Goal: Task Accomplishment & Management: Manage account settings

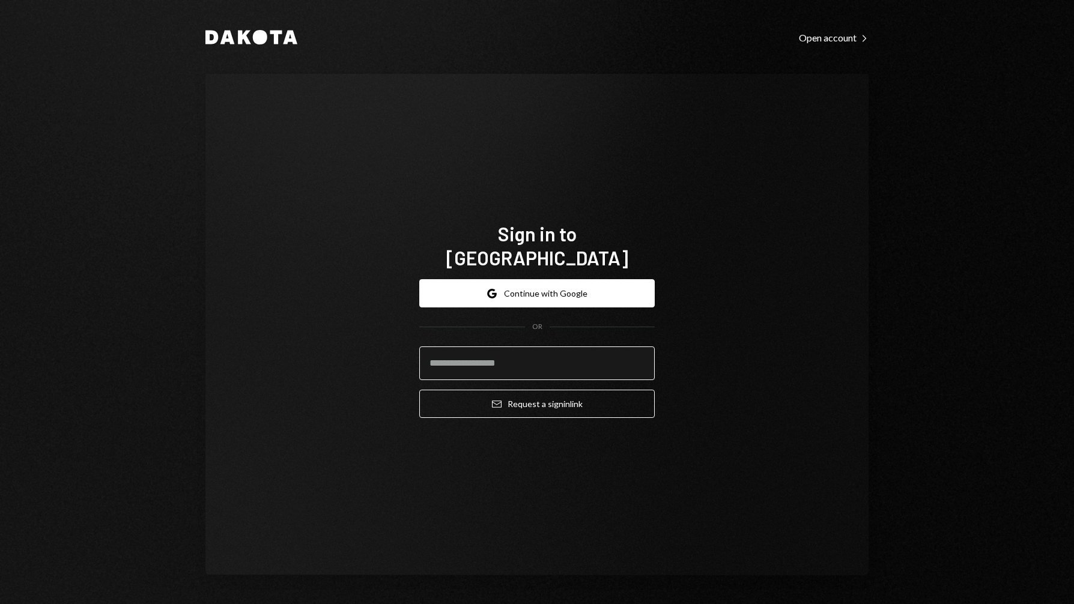
click at [556, 347] on input "email" at bounding box center [537, 364] width 236 height 34
type input "**********"
click at [419, 390] on button "Email Request a sign in link" at bounding box center [537, 404] width 236 height 28
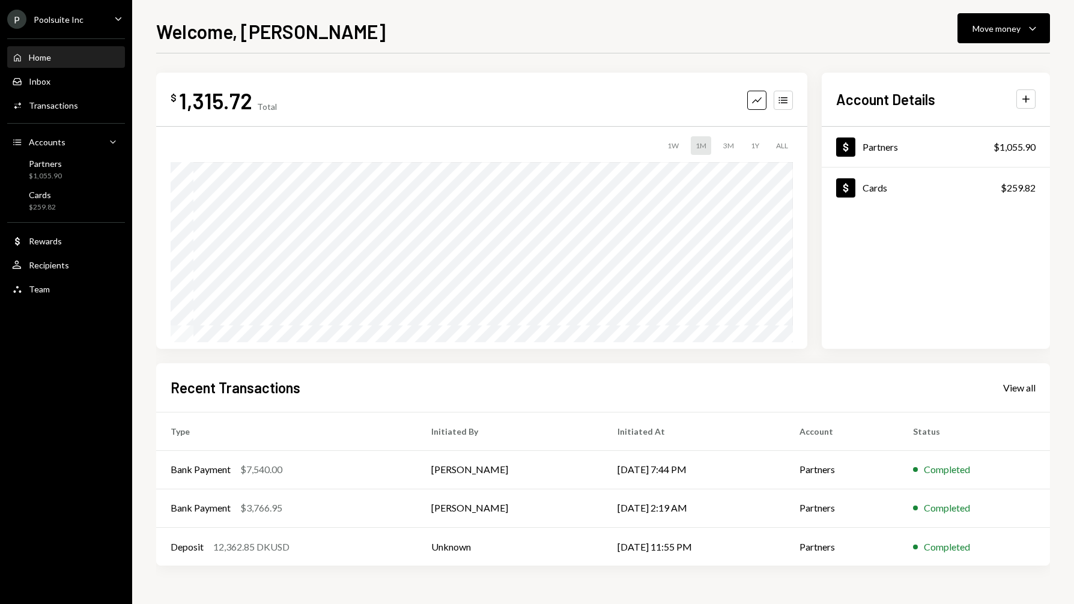
click at [88, 93] on div "Home Home Inbox Inbox Activities Transactions Accounts Accounts Caret Down Part…" at bounding box center [66, 166] width 132 height 271
click at [56, 104] on div "Transactions" at bounding box center [53, 105] width 49 height 10
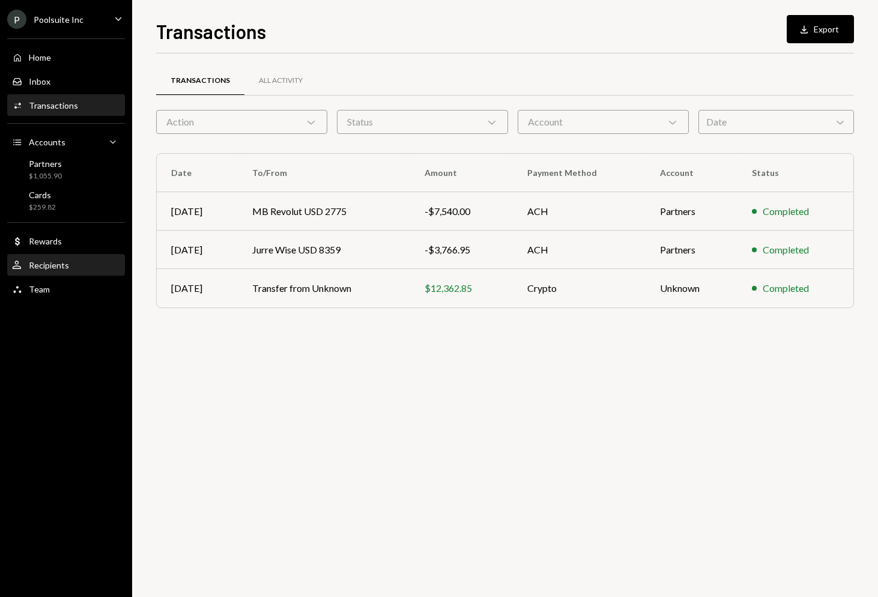
click at [47, 266] on div "Recipients" at bounding box center [49, 265] width 40 height 10
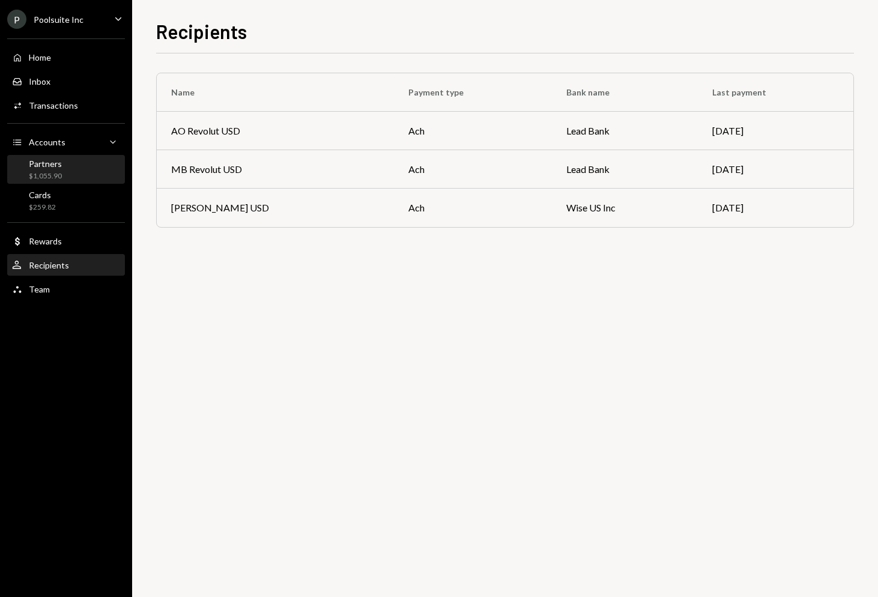
click at [67, 180] on div "Partners $1,055.90" at bounding box center [66, 170] width 108 height 23
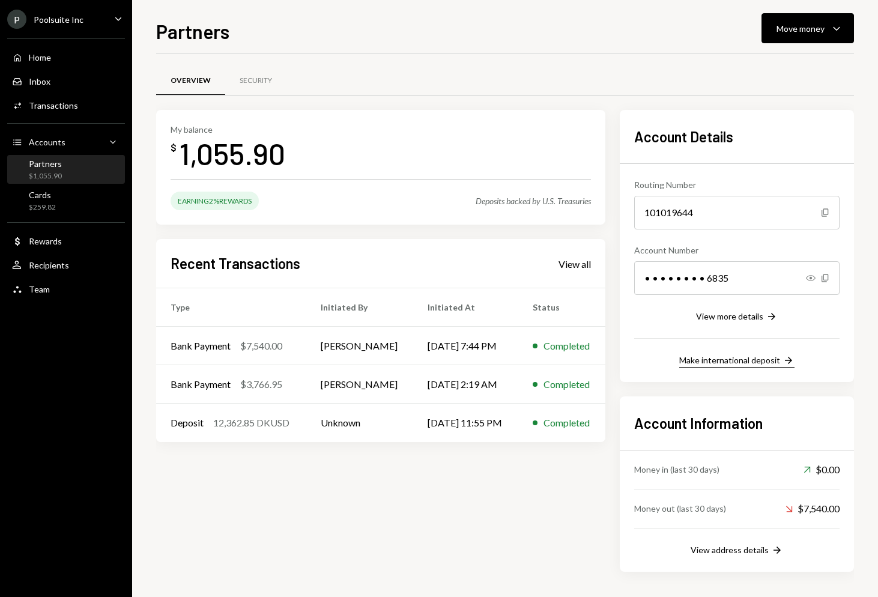
click at [747, 362] on div "Make international deposit" at bounding box center [730, 360] width 101 height 10
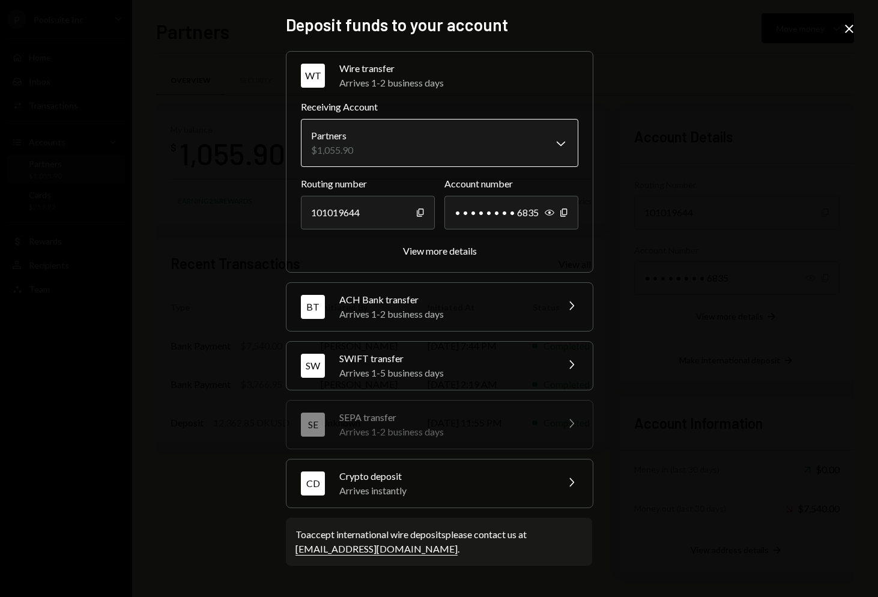
click at [410, 120] on body "P Poolsuite Inc Caret Down Home Home Inbox Inbox Activities Transactions Accoun…" at bounding box center [439, 298] width 878 height 597
click at [540, 146] on body "P Poolsuite Inc Caret Down Home Home Inbox Inbox Activities Transactions Accoun…" at bounding box center [439, 298] width 878 height 597
click at [578, 145] on body "P Poolsuite Inc Caret Down Home Home Inbox Inbox Activities Transactions Accoun…" at bounding box center [439, 298] width 878 height 597
click at [497, 216] on div "• • • • • • • • 6835" at bounding box center [512, 213] width 134 height 34
click at [454, 301] on div "ACH Bank transfer" at bounding box center [444, 300] width 210 height 14
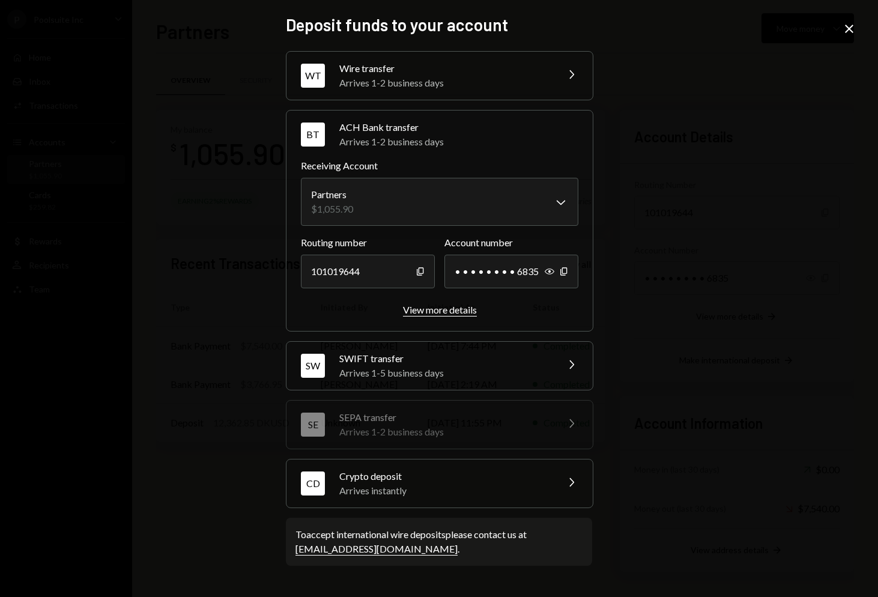
click at [439, 312] on div "View more details" at bounding box center [440, 309] width 74 height 11
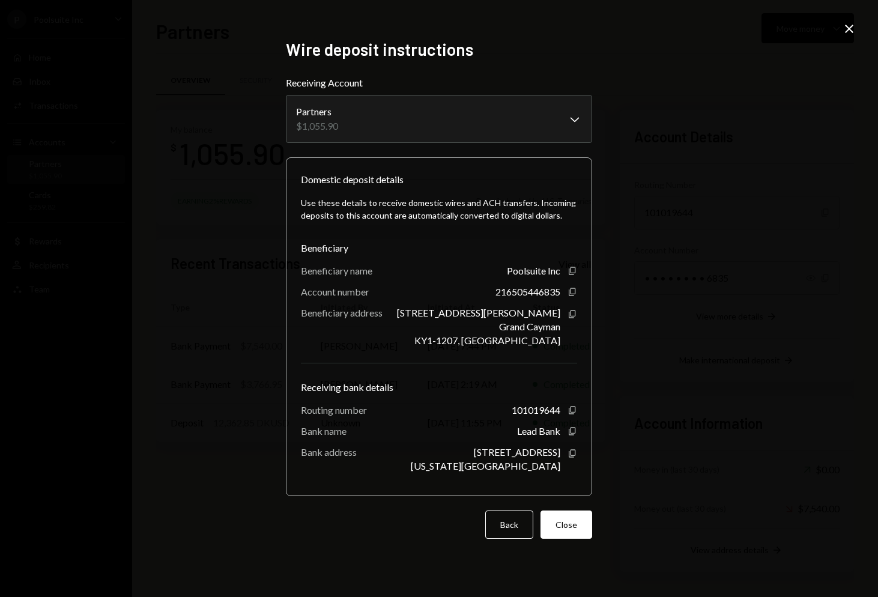
click at [238, 209] on div "**********" at bounding box center [439, 298] width 878 height 597
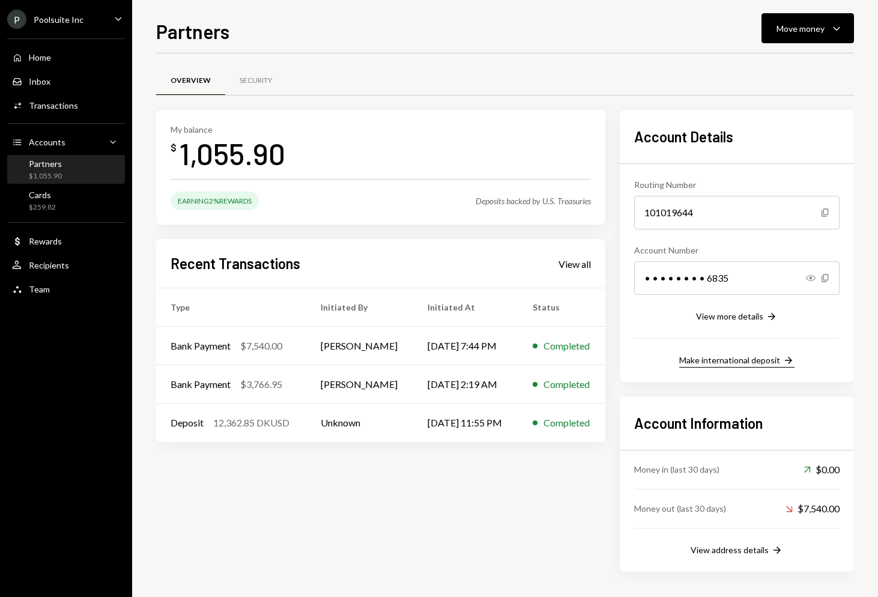
click at [751, 361] on div "Make international deposit" at bounding box center [730, 360] width 101 height 10
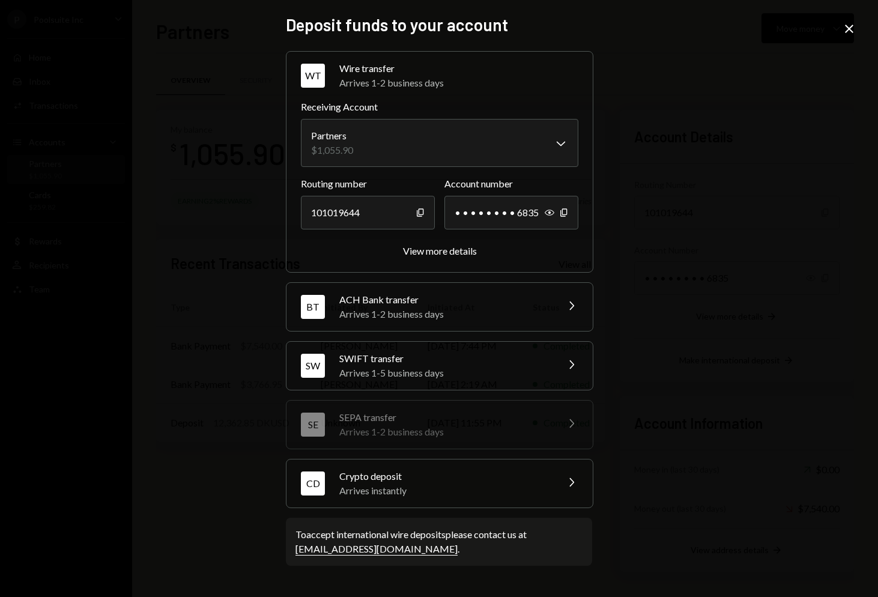
click at [353, 294] on div "ACH Bank transfer" at bounding box center [444, 300] width 210 height 14
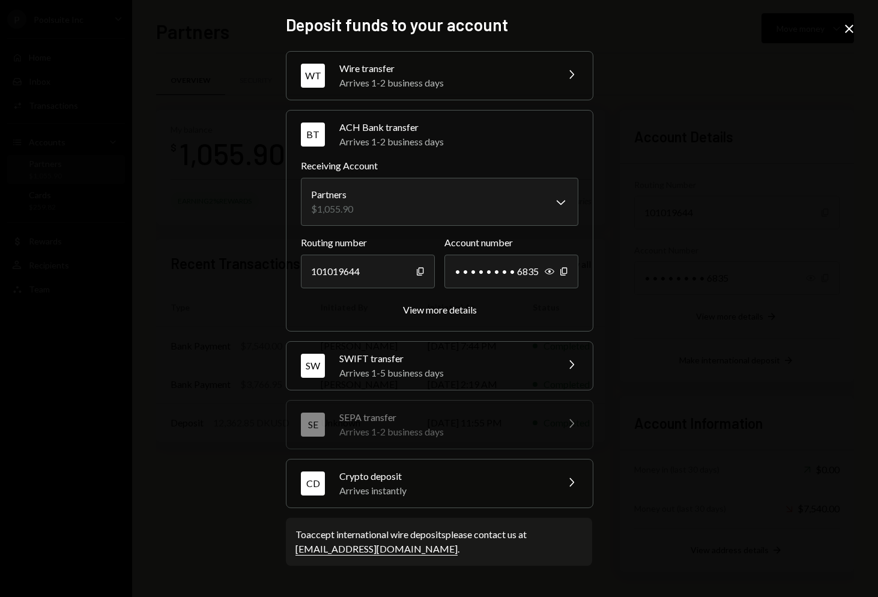
click at [374, 172] on label "Receiving Account" at bounding box center [440, 166] width 278 height 14
click at [377, 186] on body "P Poolsuite Inc Caret Down Home Home Inbox Inbox Activities Transactions Accoun…" at bounding box center [439, 298] width 878 height 597
click at [420, 269] on icon "Copy" at bounding box center [421, 272] width 10 height 10
click at [562, 267] on icon "Copy" at bounding box center [564, 272] width 10 height 10
click at [446, 362] on div "SWIFT transfer" at bounding box center [444, 359] width 210 height 14
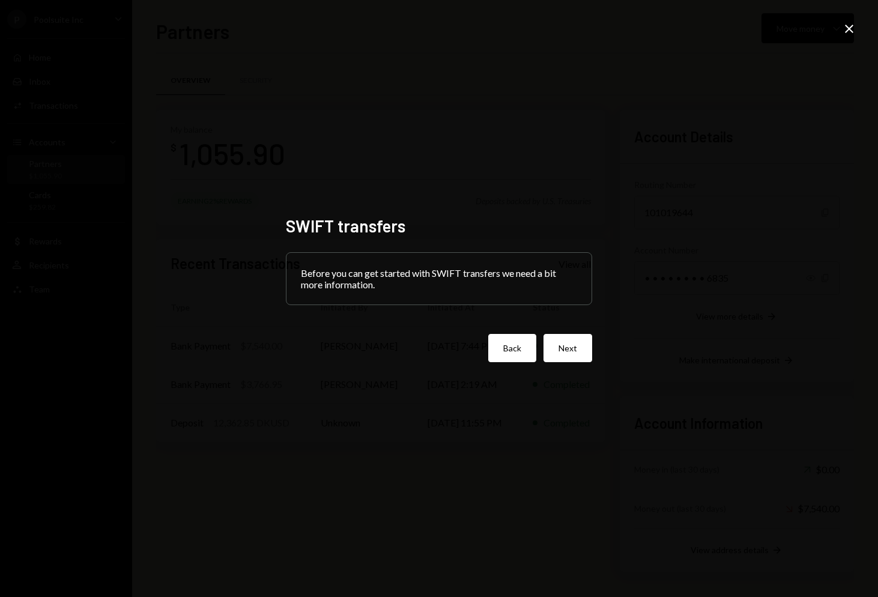
click at [511, 344] on button "Back" at bounding box center [513, 348] width 48 height 28
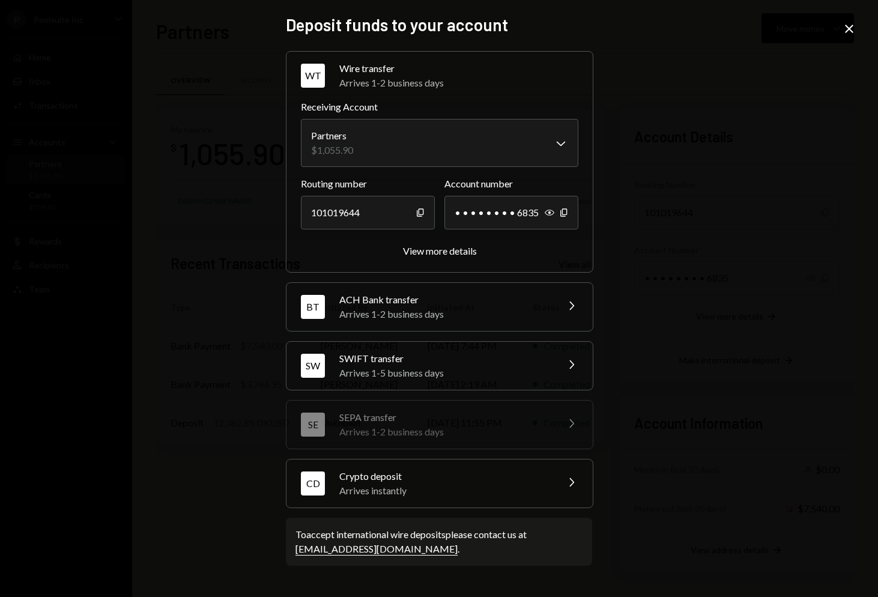
click at [511, 309] on div "Arrives 1-2 business days" at bounding box center [444, 314] width 210 height 14
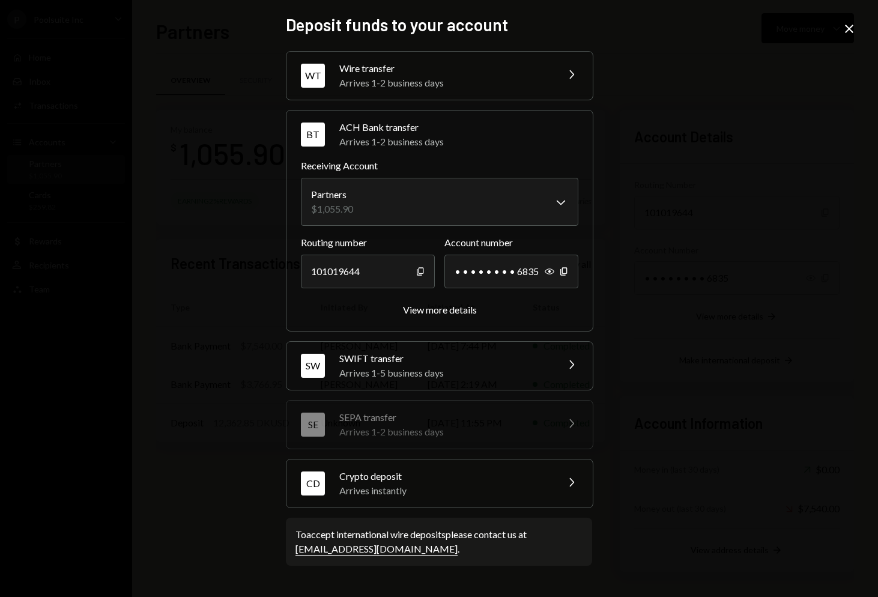
click at [500, 349] on div "[PERSON_NAME] transfer Arrives 1-5 business days Chevron Right" at bounding box center [440, 366] width 306 height 48
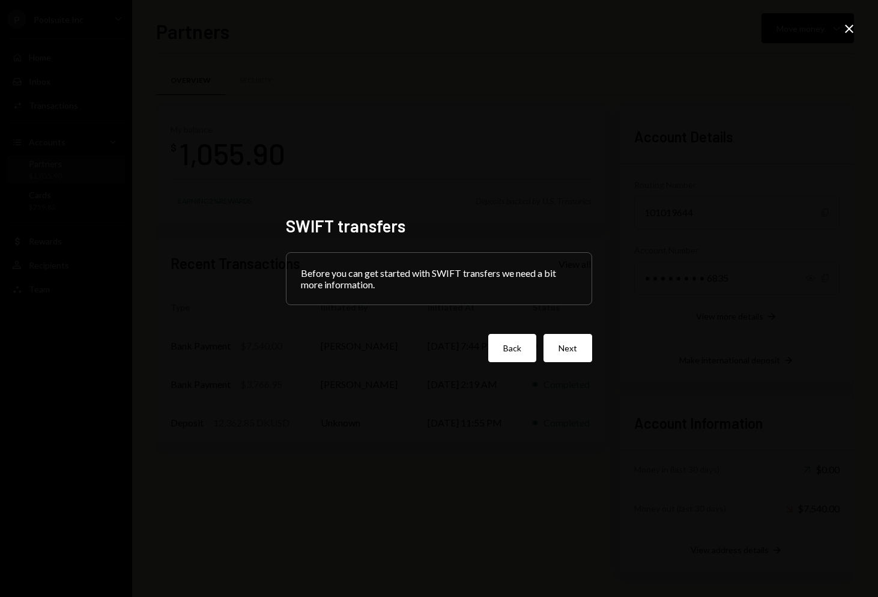
click at [503, 347] on button "Back" at bounding box center [513, 348] width 48 height 28
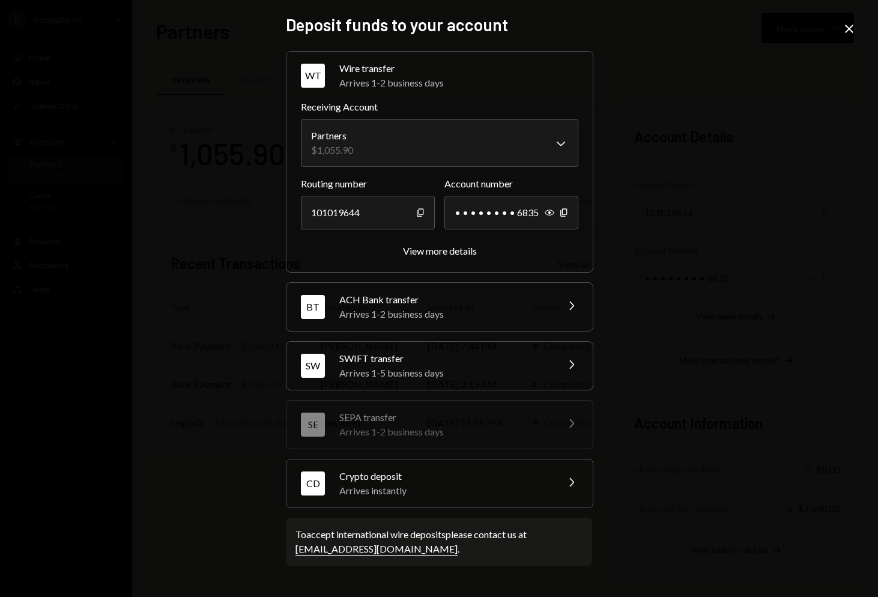
click at [533, 321] on div "Arrives 1-2 business days" at bounding box center [444, 314] width 210 height 14
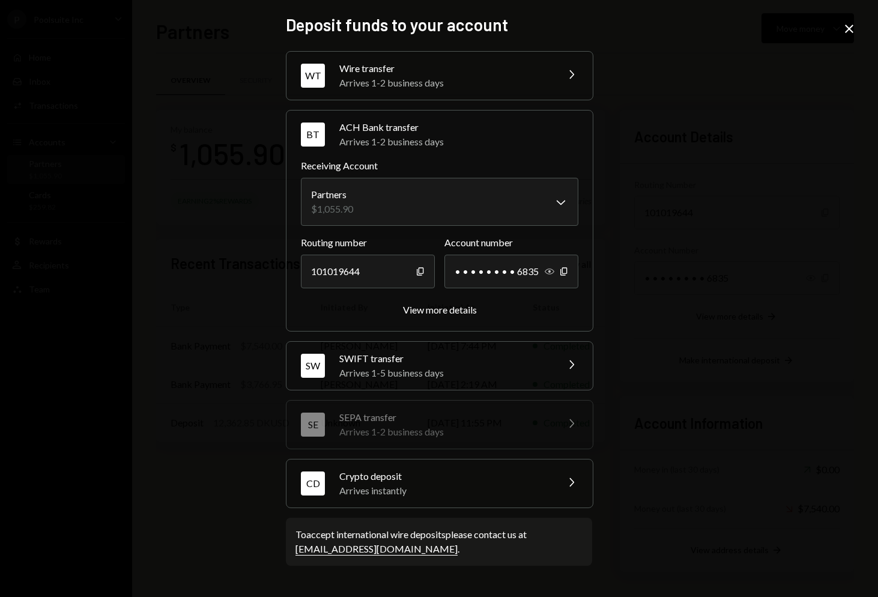
click at [549, 271] on icon "button" at bounding box center [550, 272] width 10 height 6
click at [558, 88] on div "WT Wire transfer Arrives 1-2 business days Chevron Right" at bounding box center [440, 76] width 306 height 48
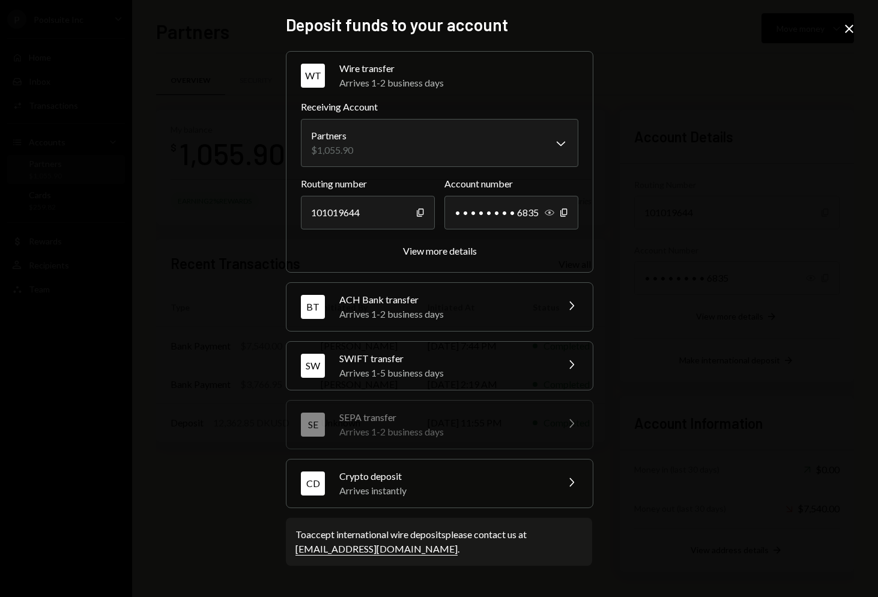
click at [547, 212] on icon "Show" at bounding box center [550, 213] width 10 height 10
click at [481, 300] on div "ACH Bank transfer" at bounding box center [444, 300] width 210 height 14
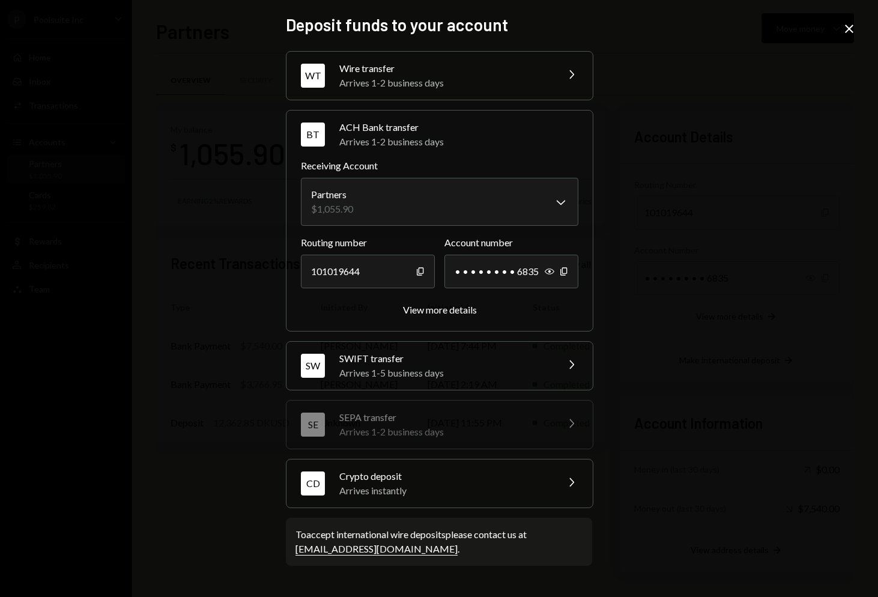
click at [467, 325] on div "**********" at bounding box center [440, 221] width 308 height 222
click at [457, 297] on div "Routing number [FINANCIAL_ID] Copy Account number • • • • • • • • 6835 Show Cop…" at bounding box center [440, 276] width 278 height 81
click at [450, 314] on div "View more details" at bounding box center [440, 309] width 74 height 11
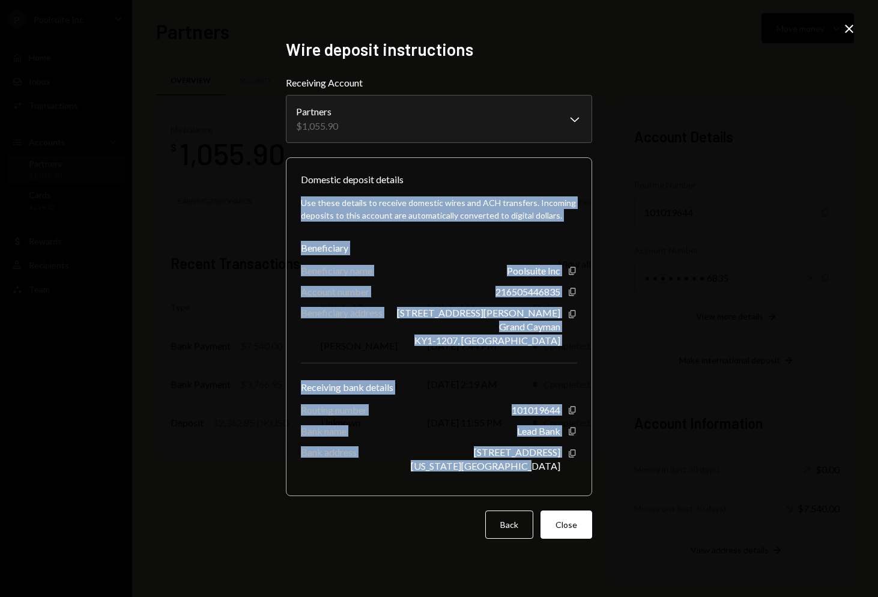
drag, startPoint x: 561, startPoint y: 467, endPoint x: 310, endPoint y: 190, distance: 373.5
click at [310, 190] on div "Use these details to receive domestic wires and ACH transfers. Incoming deposit…" at bounding box center [439, 334] width 276 height 294
drag, startPoint x: 297, startPoint y: 173, endPoint x: 567, endPoint y: 477, distance: 406.1
click at [567, 477] on div "Domestic deposit details Use these details to receive domestic wires and ACH tr…" at bounding box center [439, 326] width 306 height 339
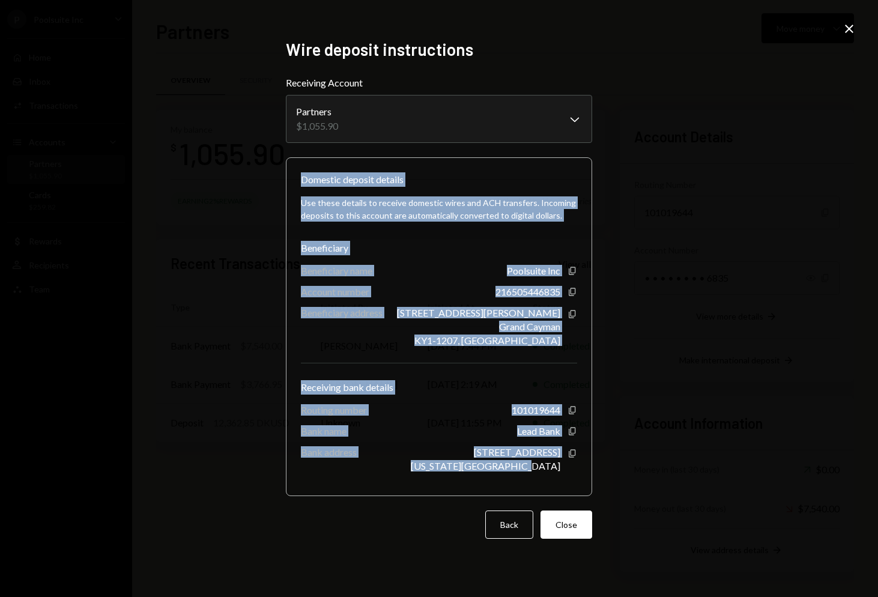
copy div "Domestic deposit details Use these details to receive domestic wires and ACH tr…"
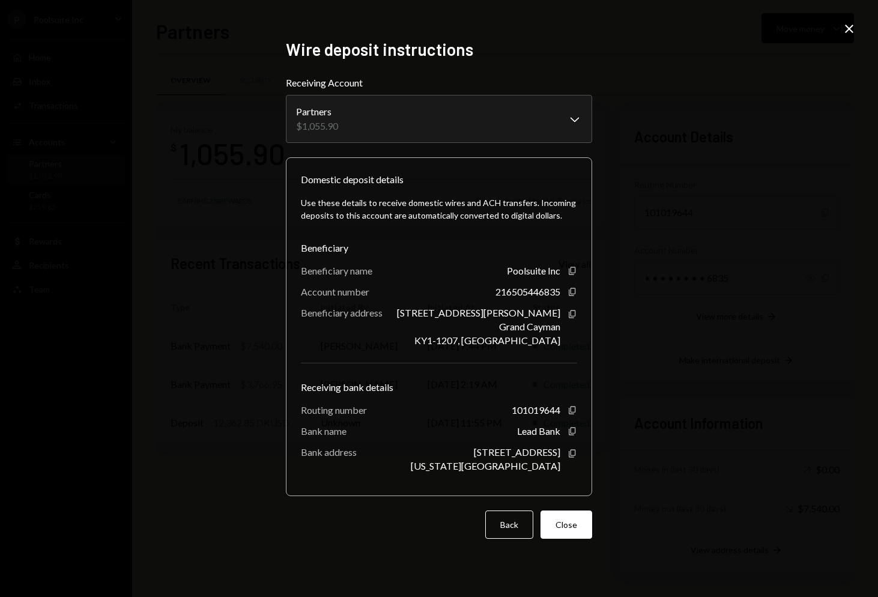
click at [671, 440] on div "**********" at bounding box center [439, 298] width 878 height 597
click at [739, 254] on div "**********" at bounding box center [439, 298] width 878 height 597
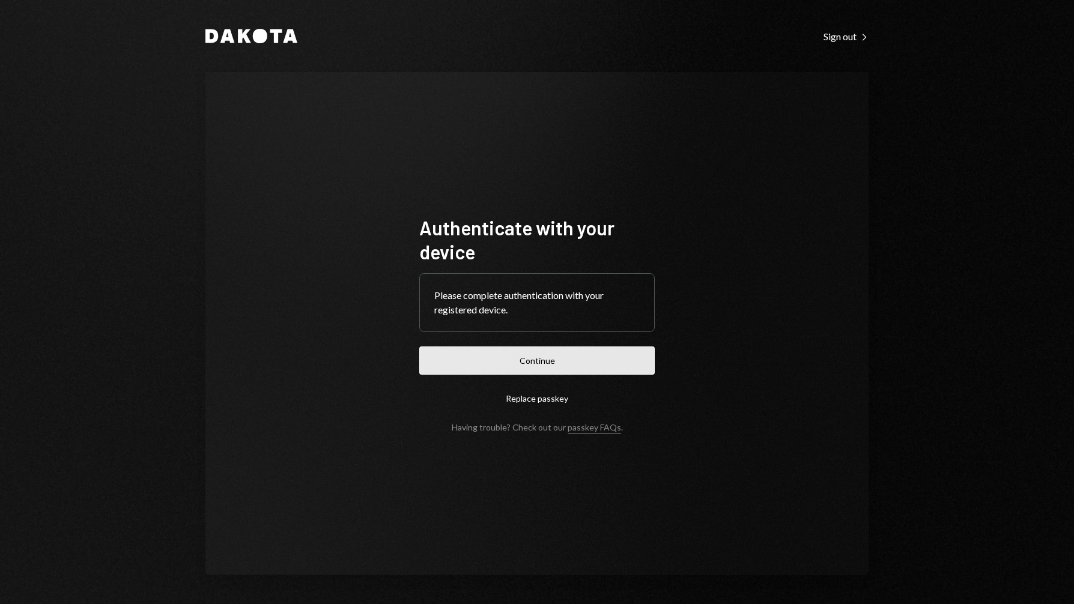
click at [552, 358] on button "Continue" at bounding box center [537, 361] width 236 height 28
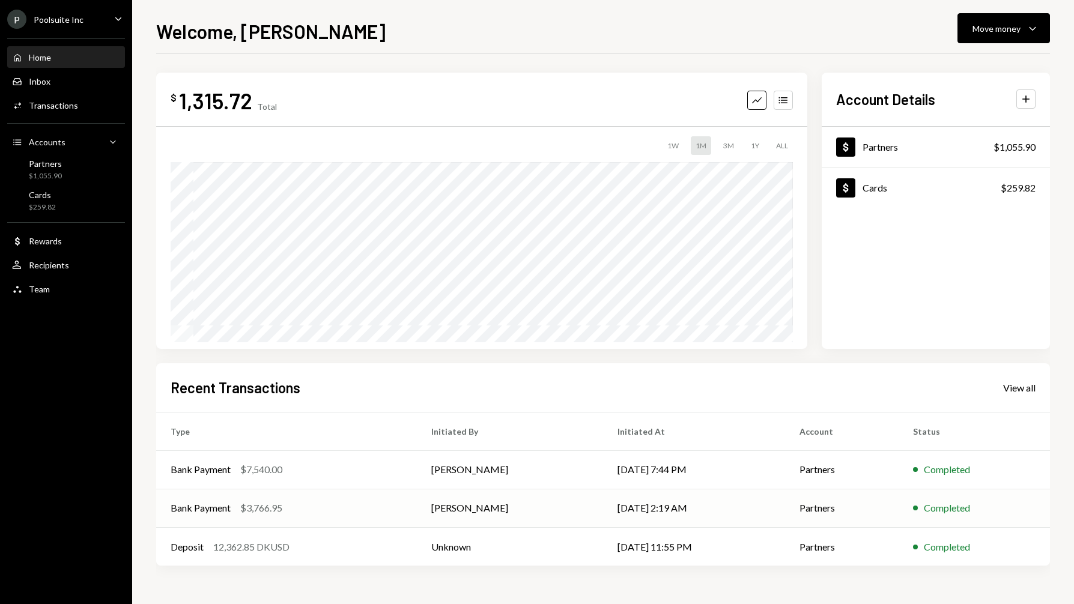
click at [223, 499] on td "Bank Payment $3,766.95" at bounding box center [286, 508] width 261 height 38
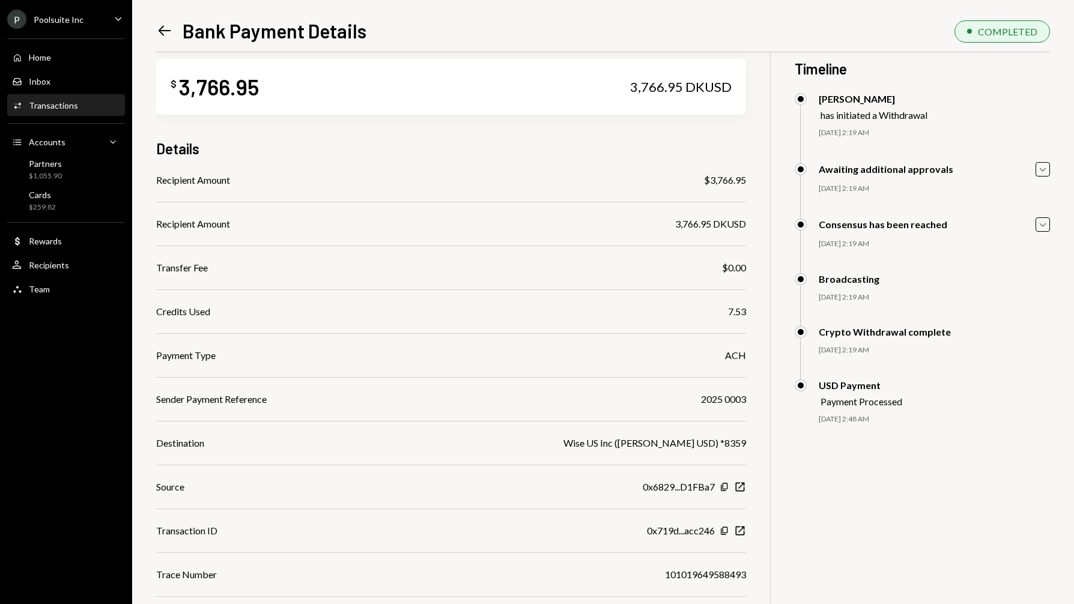
scroll to position [52, 0]
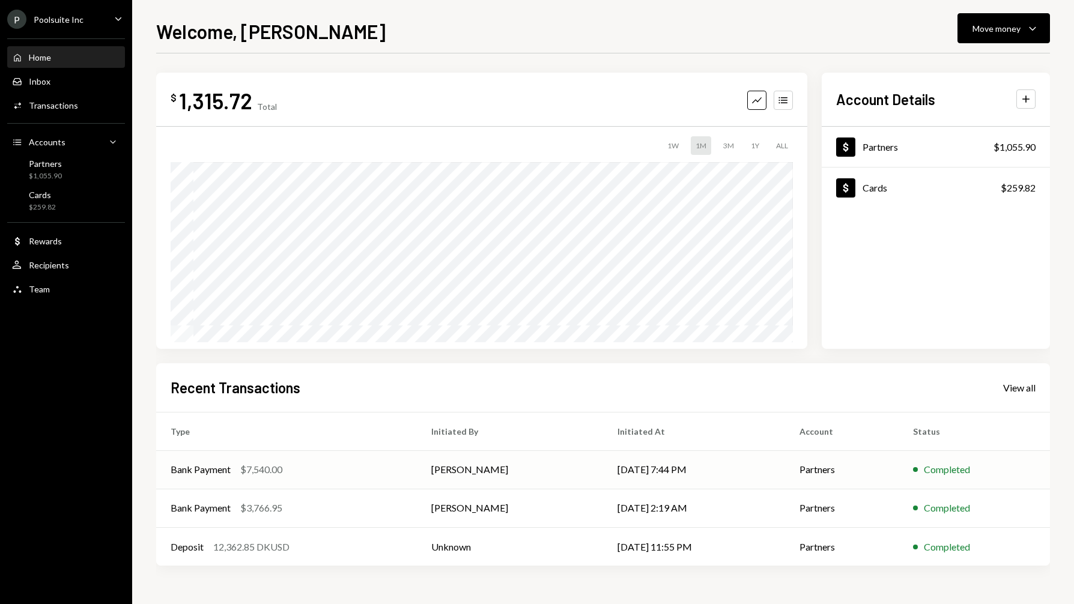
click at [239, 473] on div "Bank Payment $7,540.00" at bounding box center [287, 470] width 232 height 14
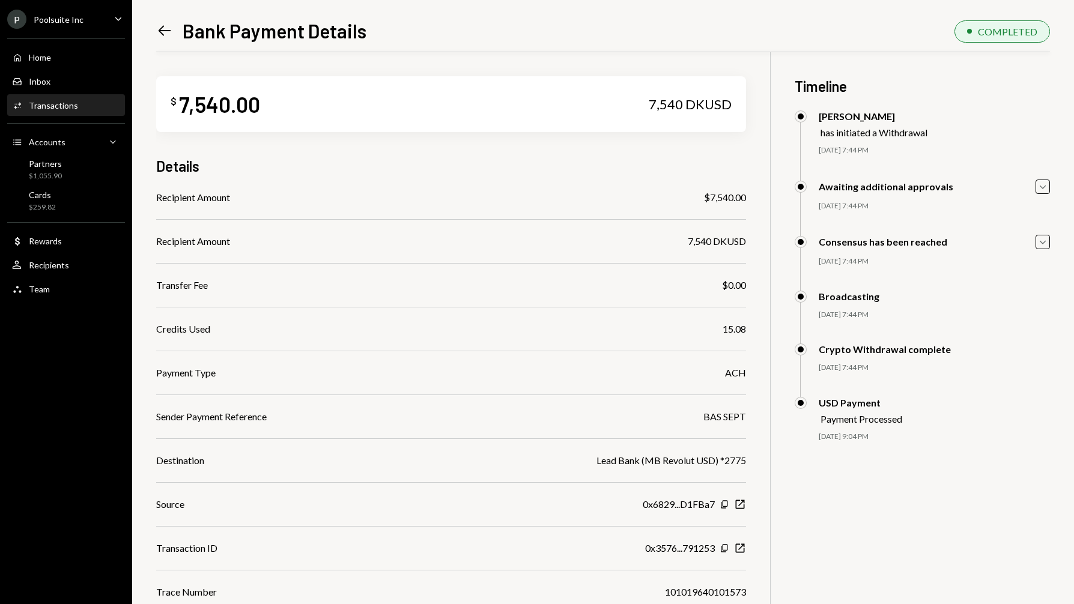
scroll to position [52, 0]
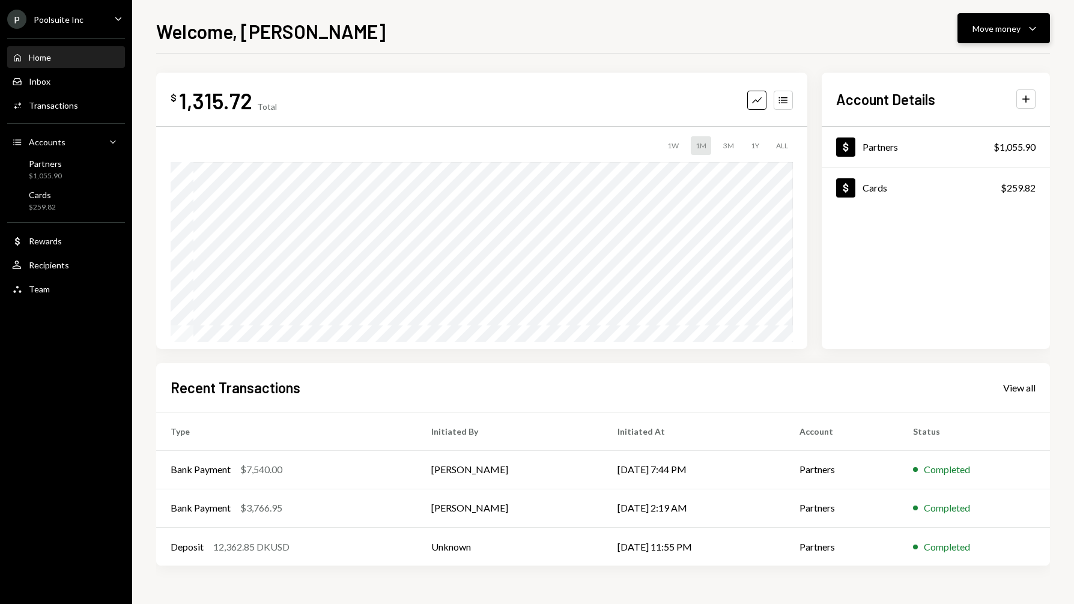
click at [1024, 31] on div "Move money Caret Down" at bounding box center [1004, 28] width 62 height 14
click at [974, 120] on div "Deposit" at bounding box center [995, 118] width 88 height 13
